Goal: Information Seeking & Learning: Learn about a topic

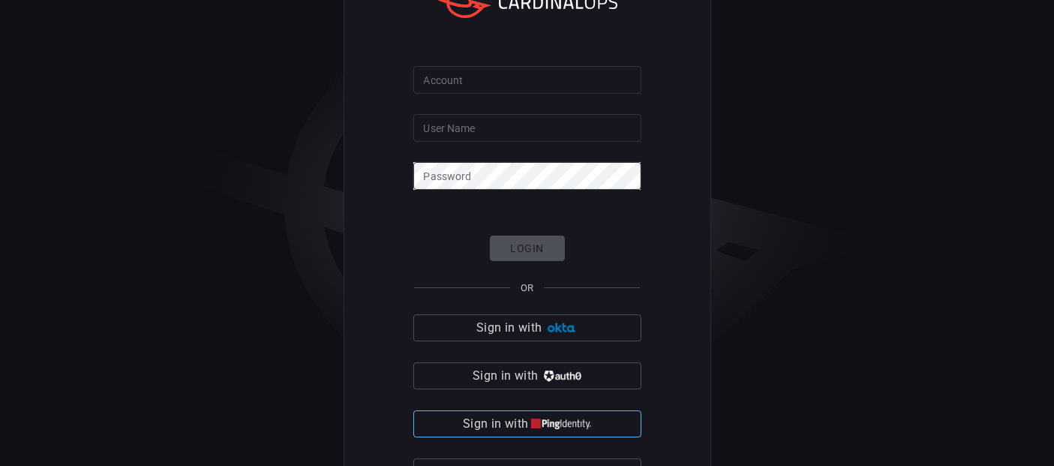
scroll to position [46, 0]
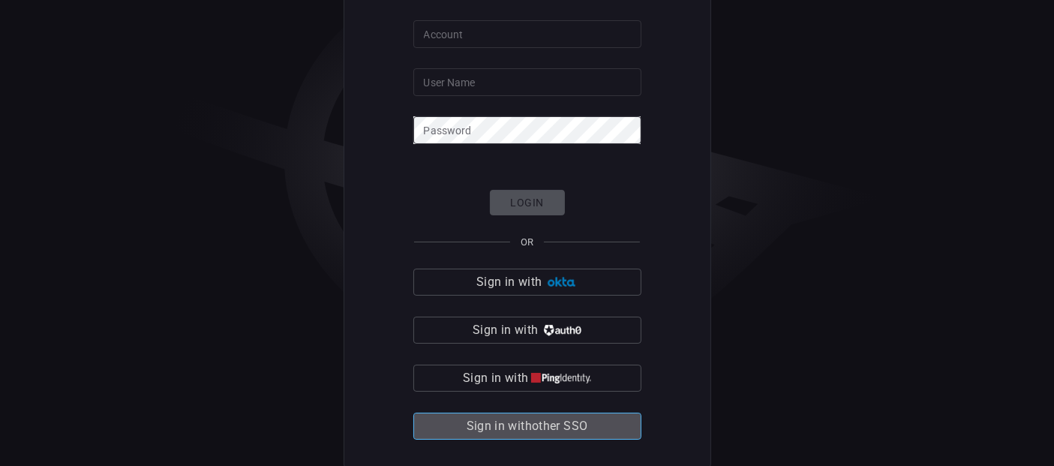
click at [493, 425] on span "Sign in with other SSO" at bounding box center [526, 425] width 121 height 21
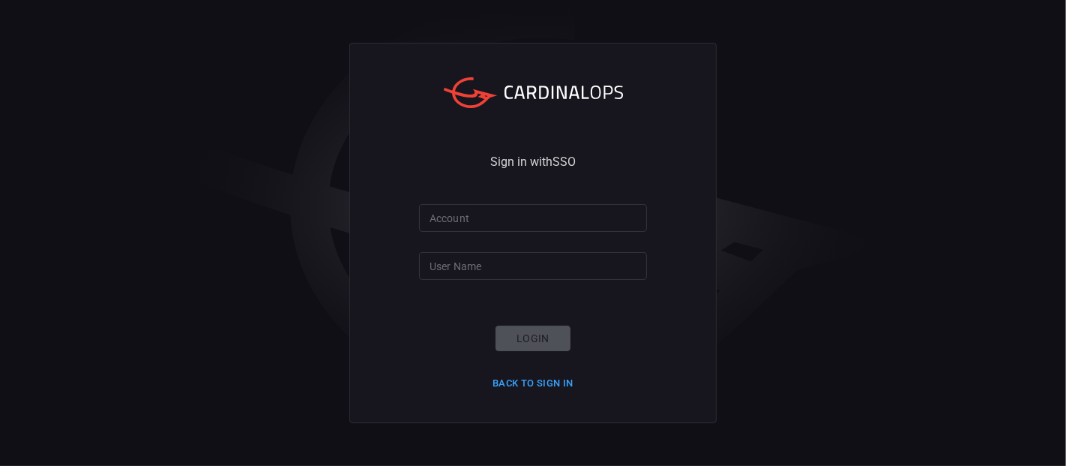
click at [479, 229] on input "Account" at bounding box center [533, 218] width 228 height 28
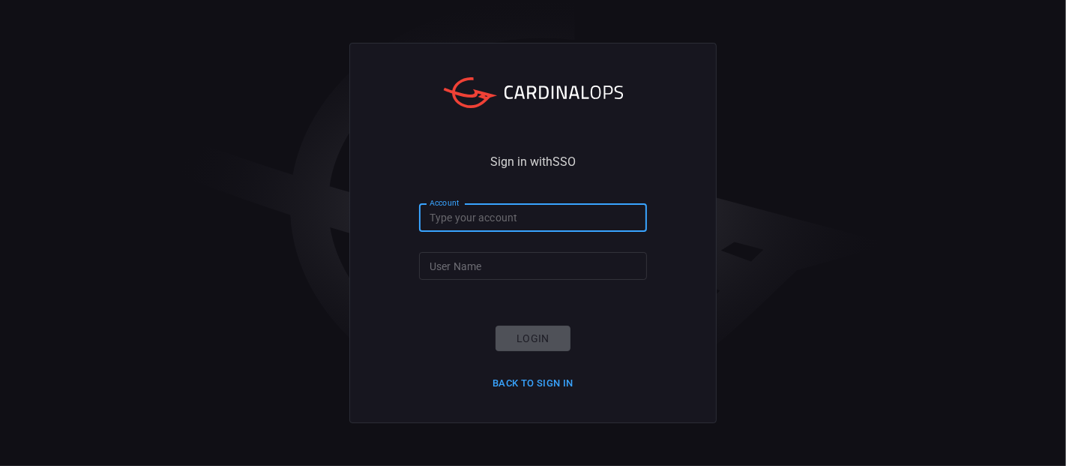
click at [473, 268] on input "User Name" at bounding box center [533, 266] width 228 height 28
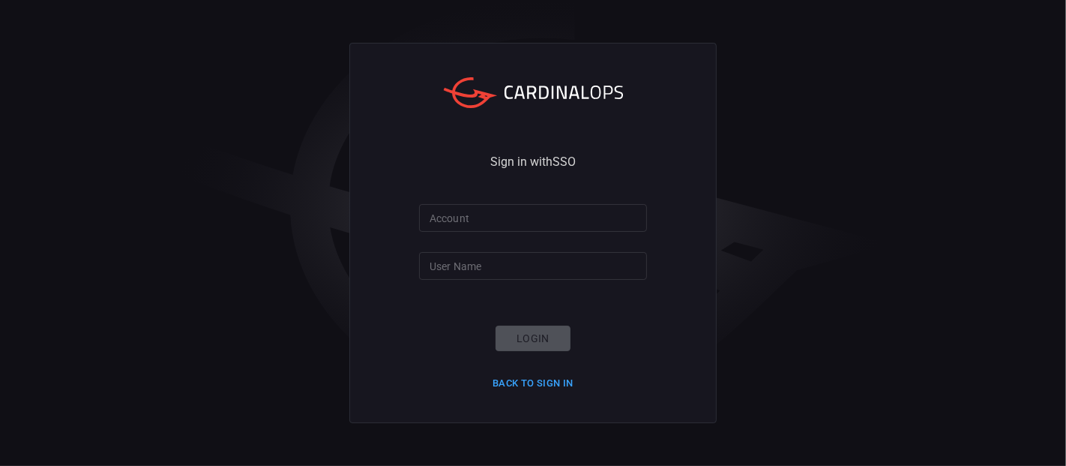
click at [476, 240] on form "Account Account User Name User Name Login Back to Sign in" at bounding box center [533, 299] width 228 height 191
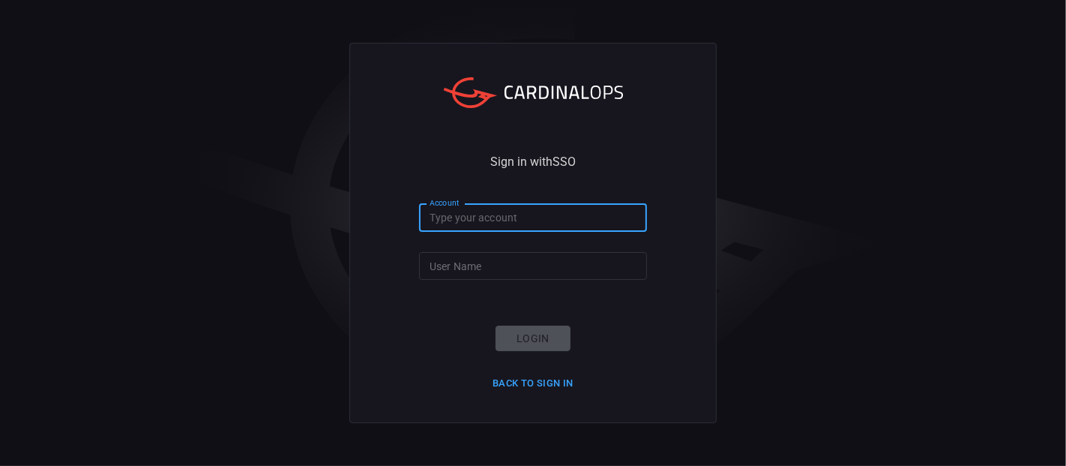
click at [475, 226] on input "Account" at bounding box center [533, 218] width 228 height 28
type input "clalit-health"
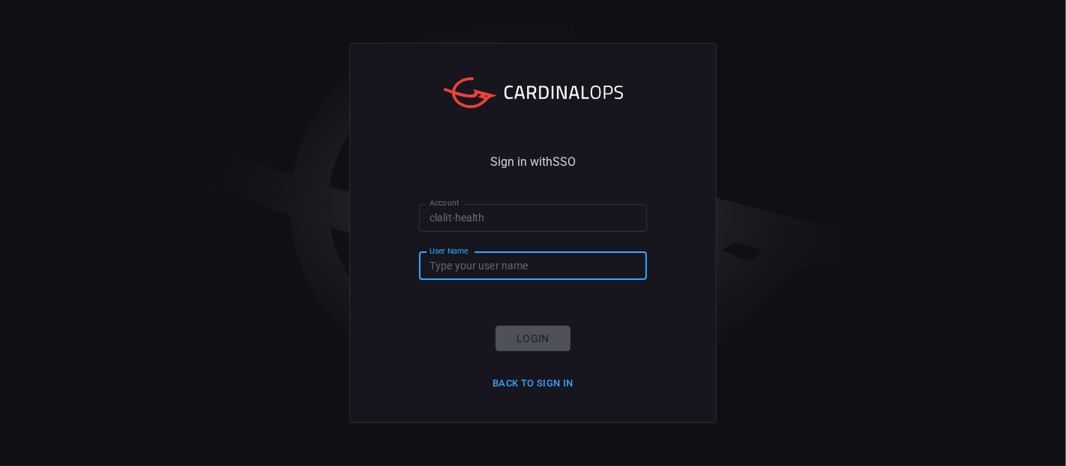
click at [474, 256] on input "User Name" at bounding box center [533, 266] width 228 height 28
type input "maayansh"
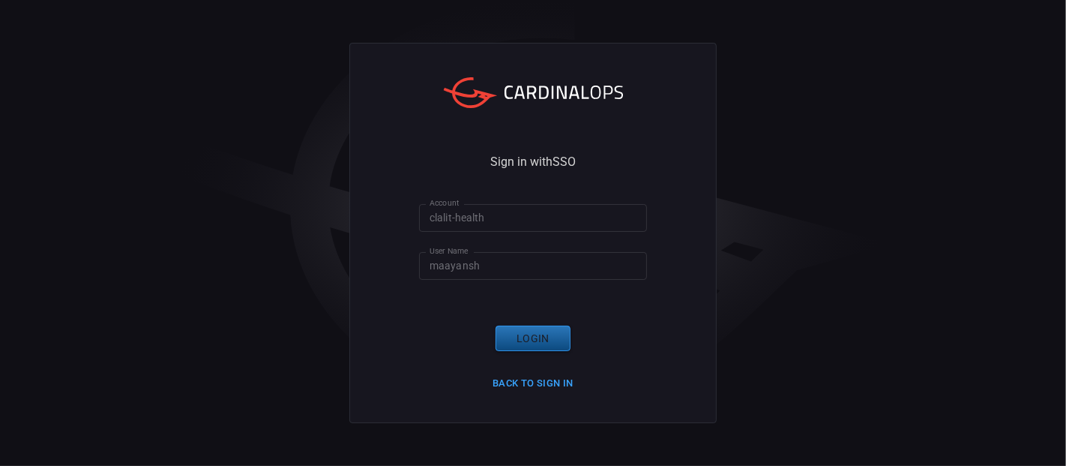
click at [529, 339] on button "Login" at bounding box center [533, 338] width 75 height 26
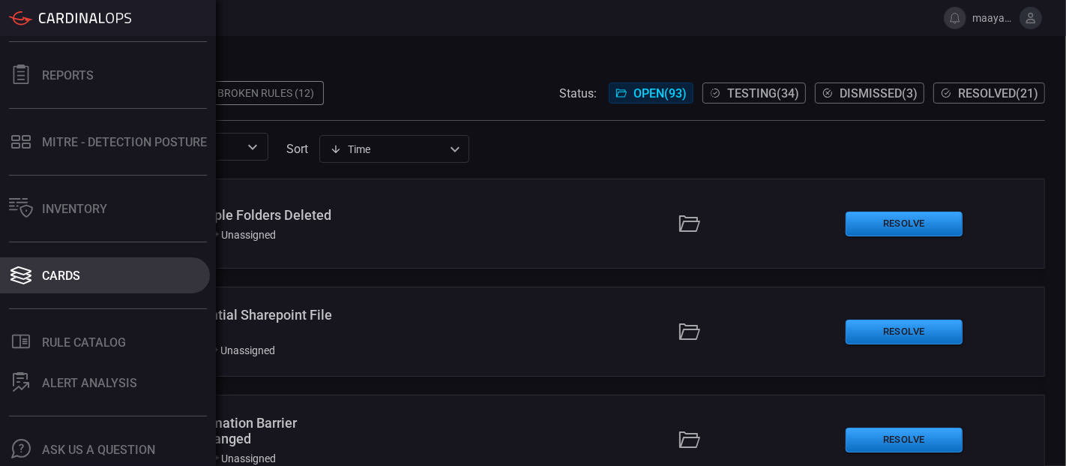
scroll to position [159, 0]
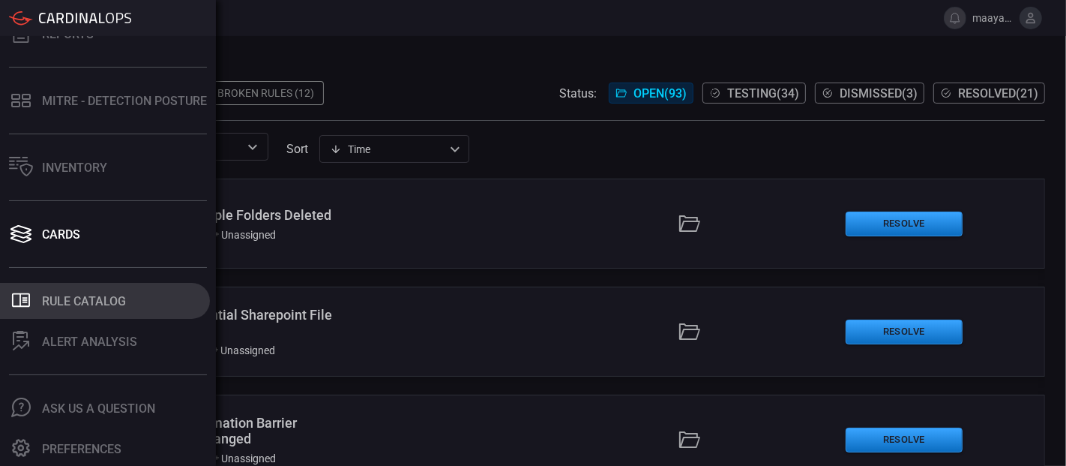
click at [101, 307] on button ".st0_rule_catalog_icon{fill: currentColor;} Rule Catalog" at bounding box center [105, 301] width 210 height 36
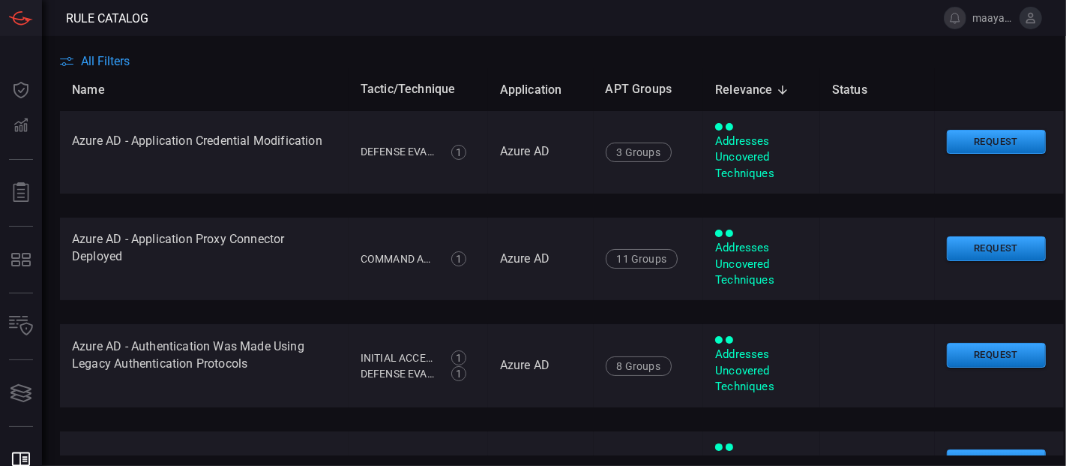
click at [95, 63] on span "All Filters" at bounding box center [105, 61] width 49 height 14
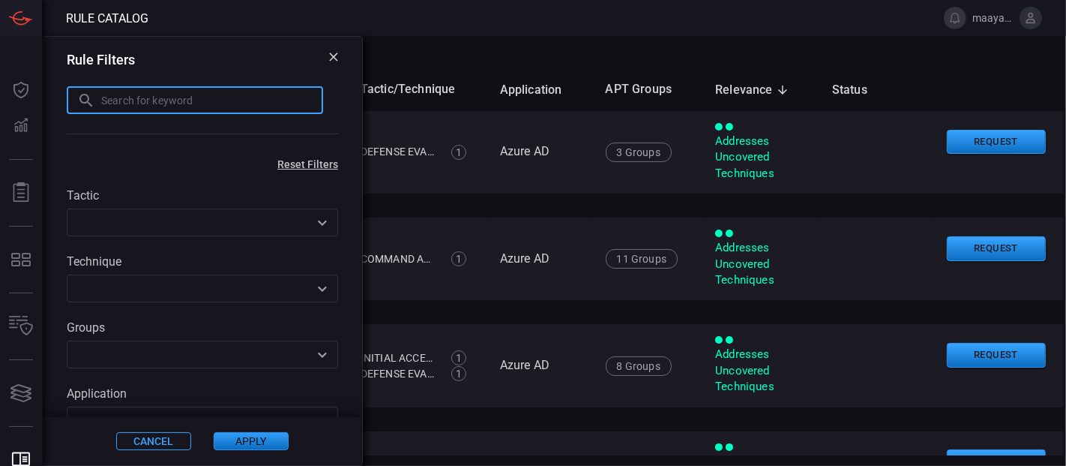
click at [125, 103] on input "text" at bounding box center [212, 100] width 222 height 28
type input "semperis"
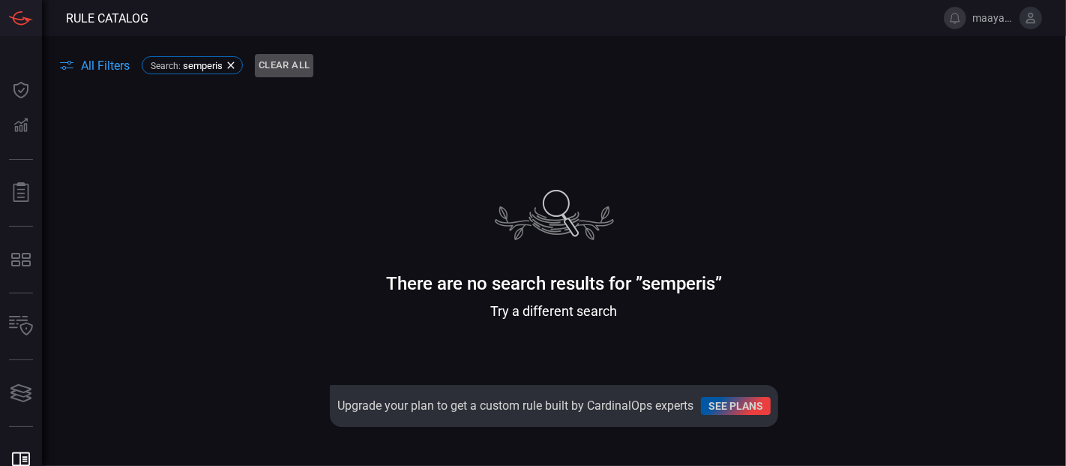
click at [273, 61] on button "Clear All" at bounding box center [284, 65] width 58 height 23
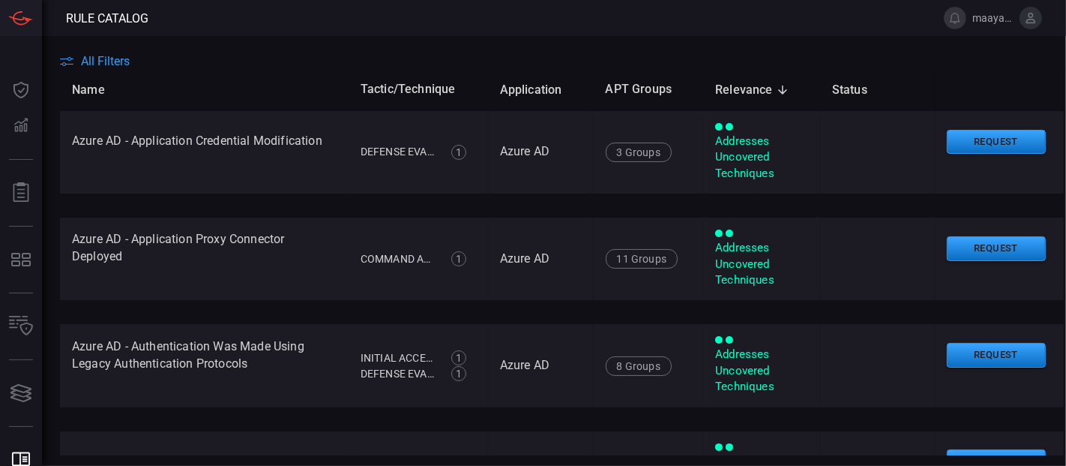
click at [121, 54] on span "All Filters" at bounding box center [105, 61] width 49 height 14
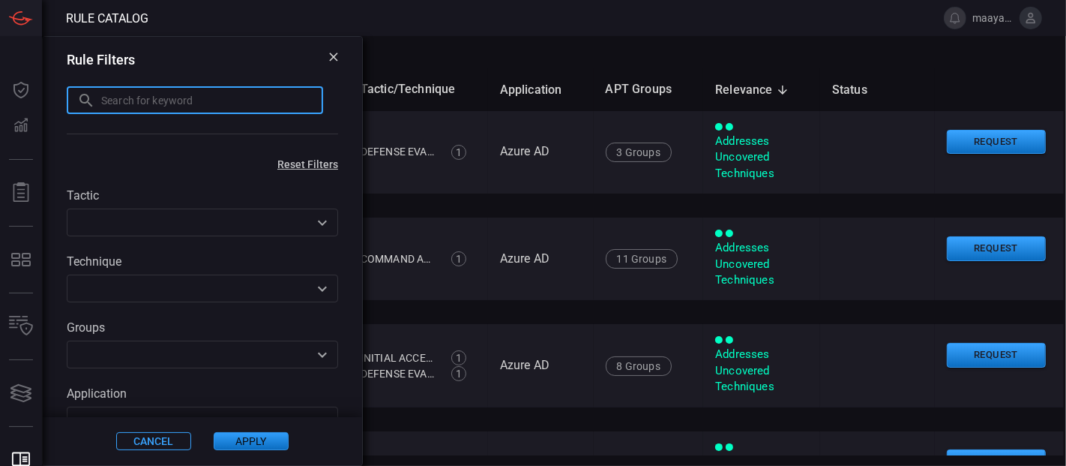
click at [136, 100] on input "text" at bounding box center [212, 100] width 222 height 28
type input "wineventlog"
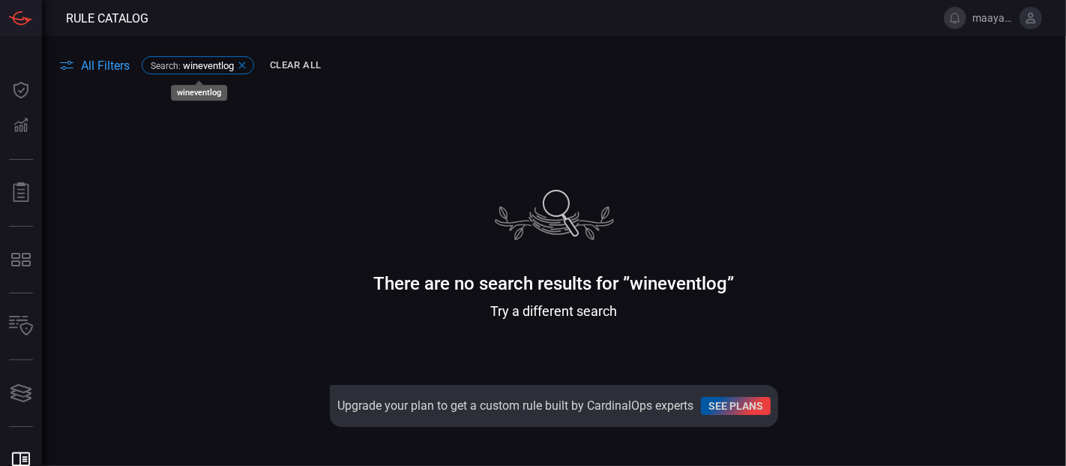
click at [243, 65] on icon at bounding box center [241, 65] width 7 height 7
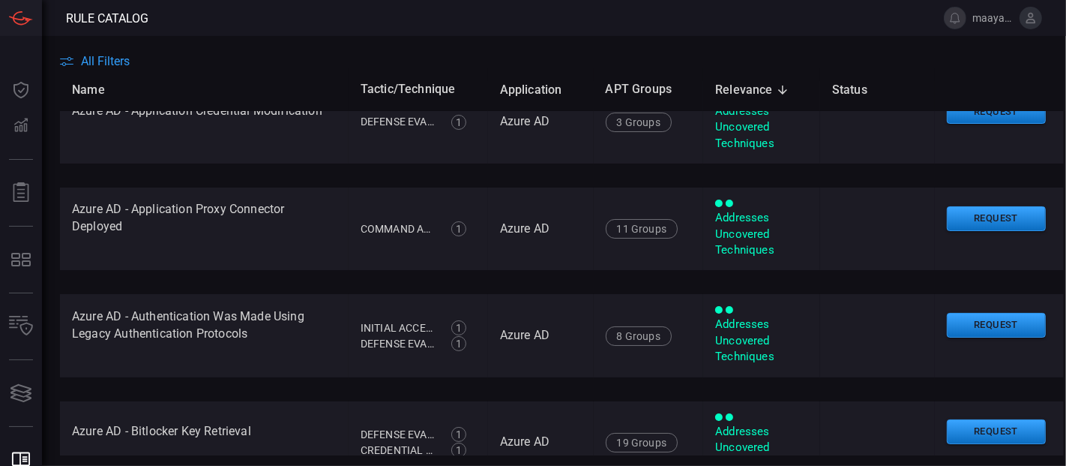
scroll to position [31, 0]
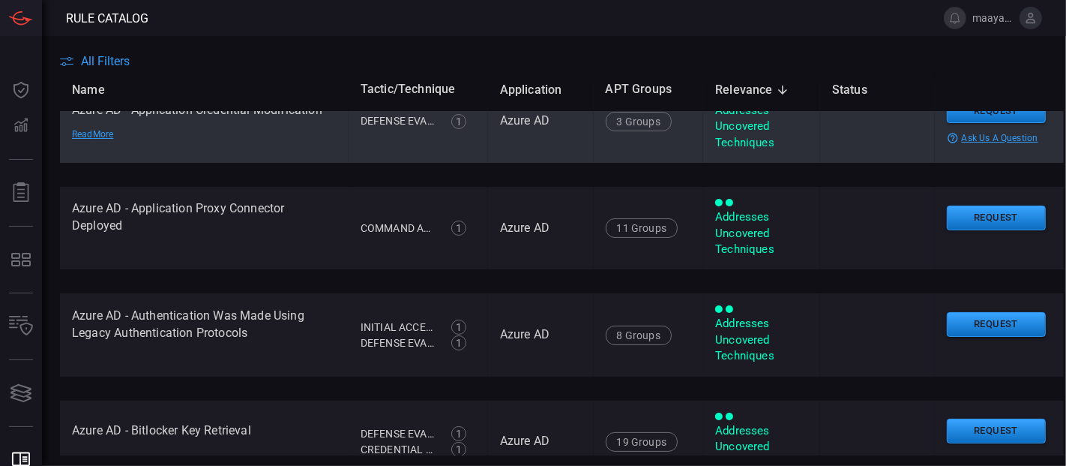
click at [253, 143] on td "Azure AD - Application Credential Modification Read More" at bounding box center [204, 121] width 289 height 82
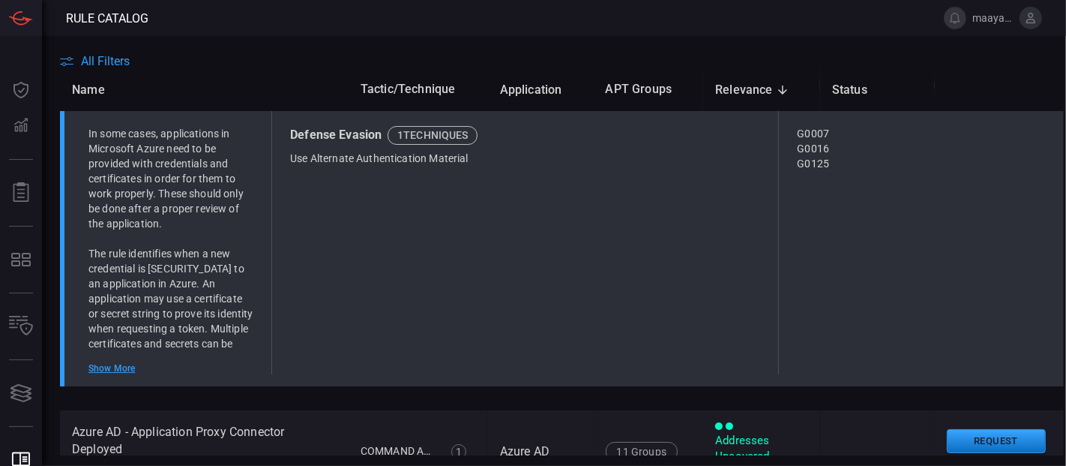
scroll to position [132, 0]
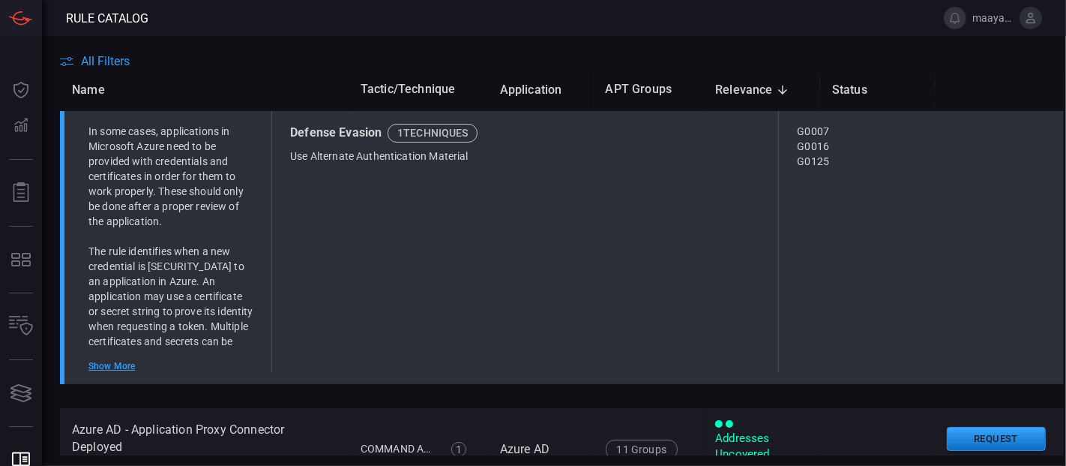
click at [119, 369] on div "Show More" at bounding box center [170, 366] width 165 height 12
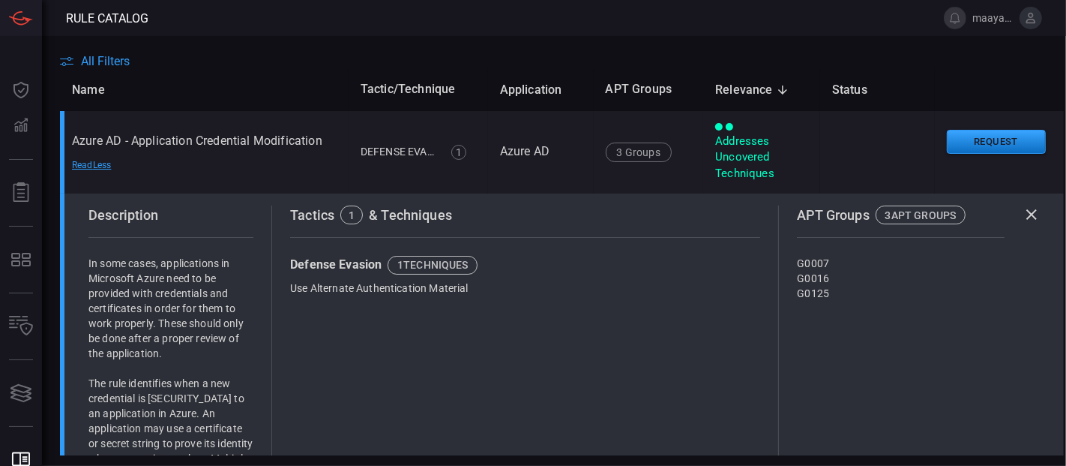
scroll to position [3, 0]
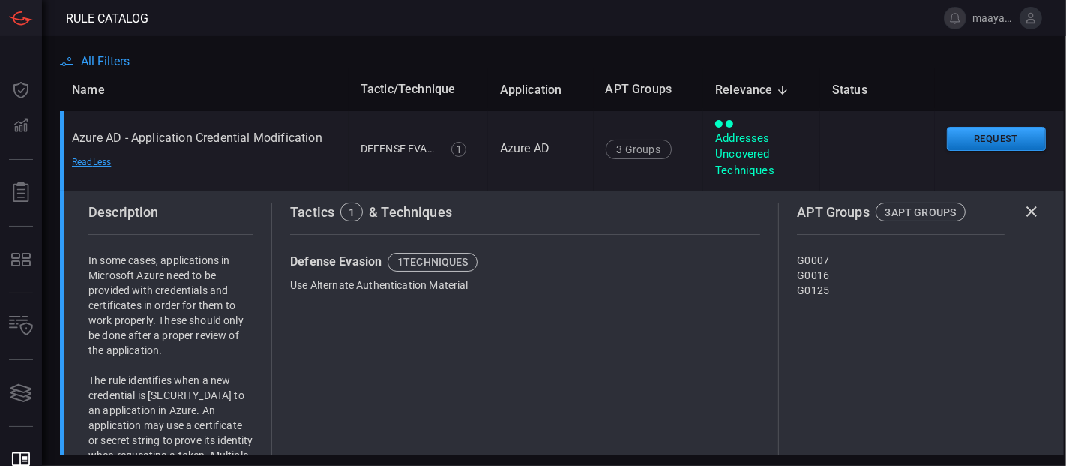
click at [259, 86] on th "Name" at bounding box center [204, 89] width 289 height 43
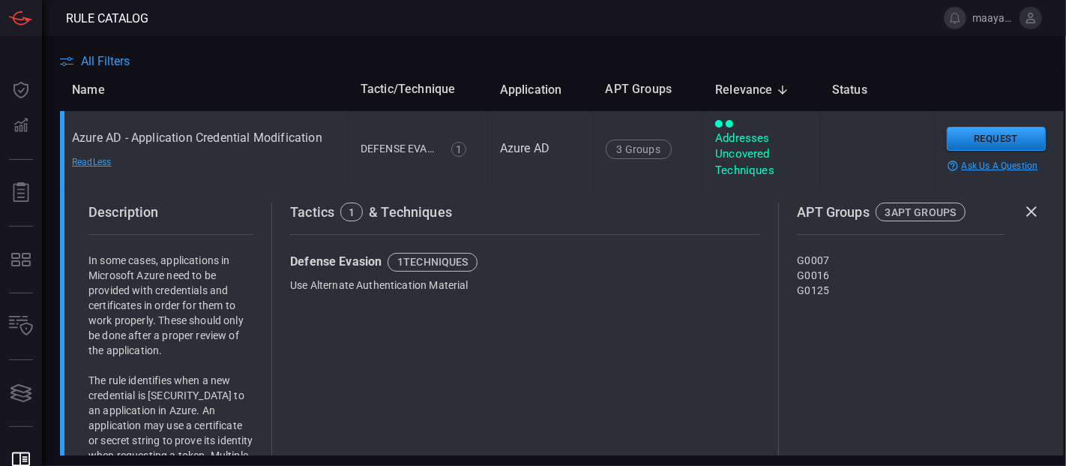
click at [103, 164] on div "Read Less" at bounding box center [124, 162] width 105 height 12
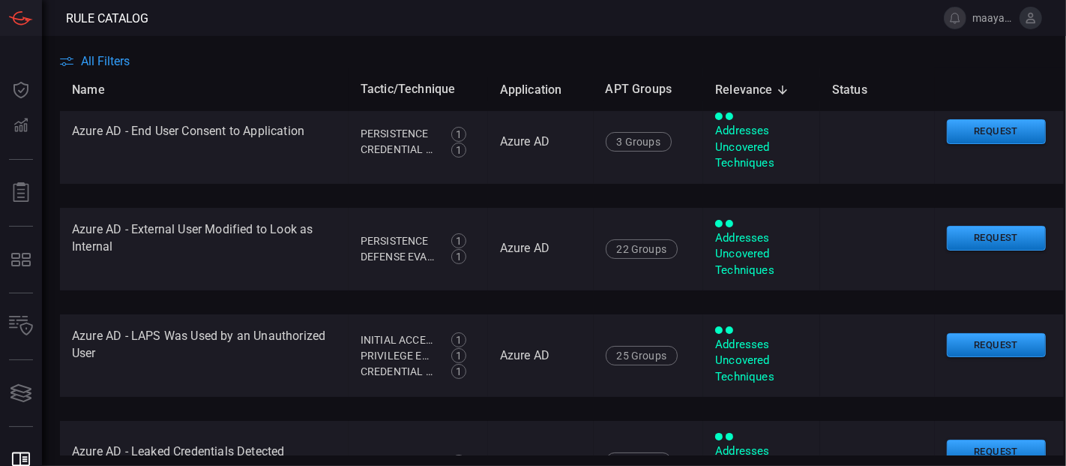
scroll to position [0, 0]
